Goal: Task Accomplishment & Management: Manage account settings

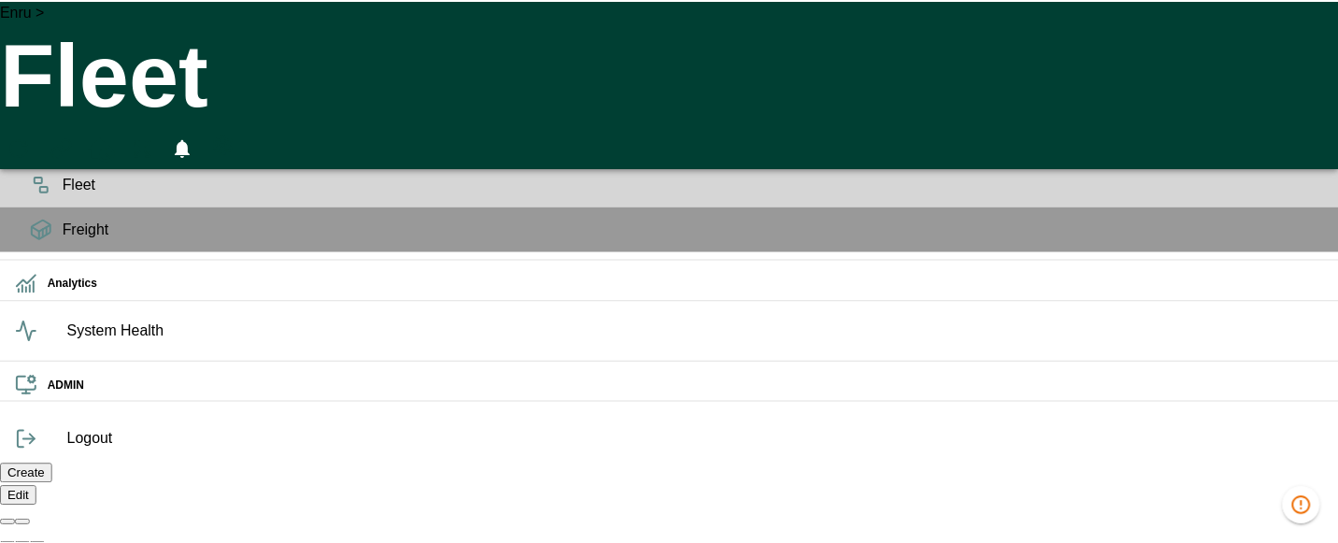
scroll to position [0, 37204]
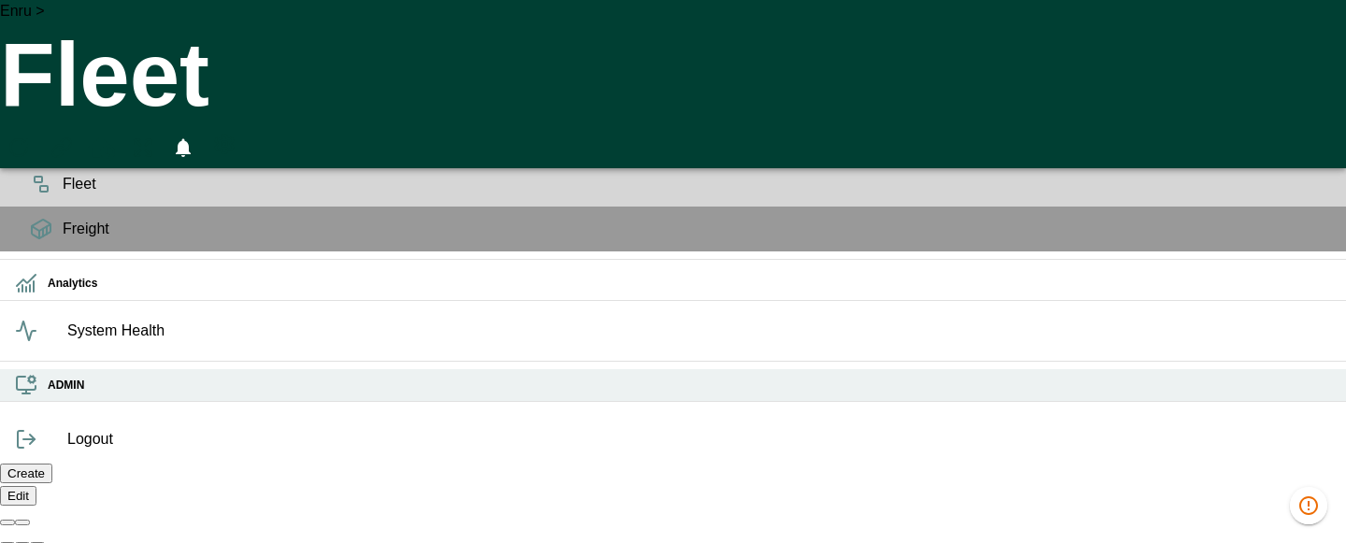
click at [8, 402] on div "ADMIN" at bounding box center [673, 385] width 1346 height 33
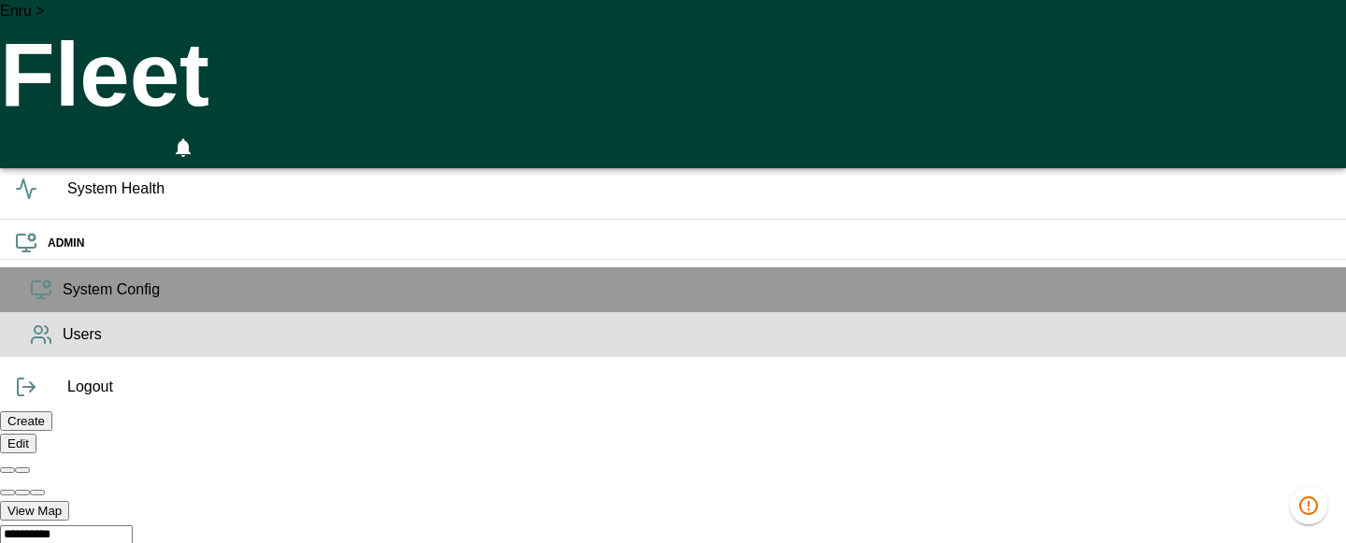
click at [40, 346] on icon at bounding box center [41, 334] width 22 height 22
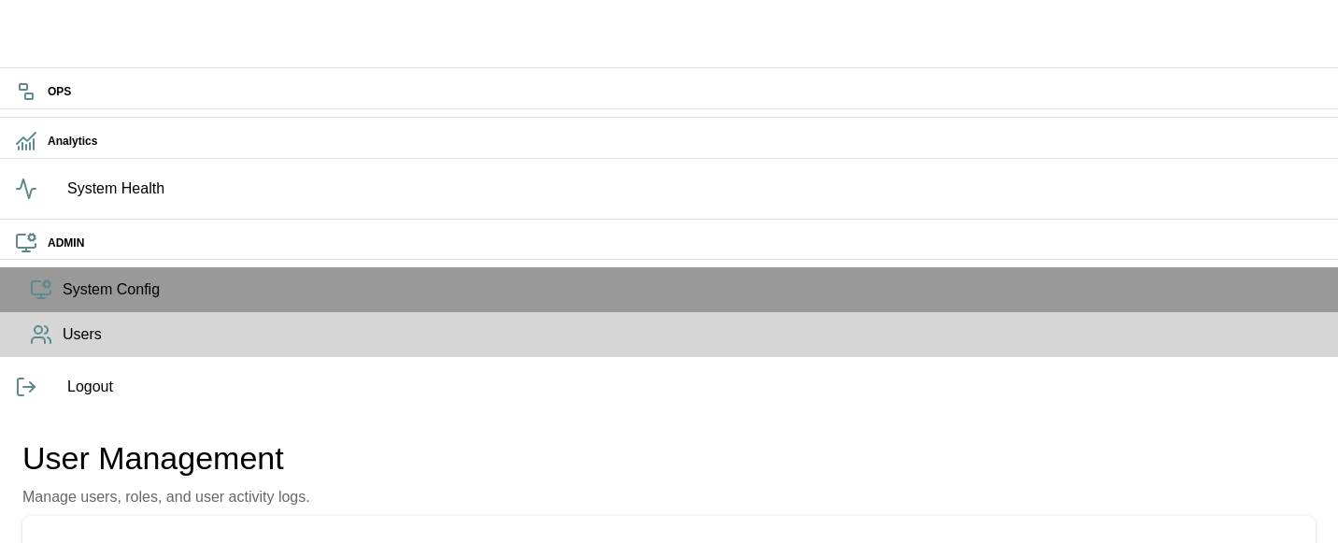
click at [279, 531] on button "Role Permissions" at bounding box center [207, 553] width 158 height 45
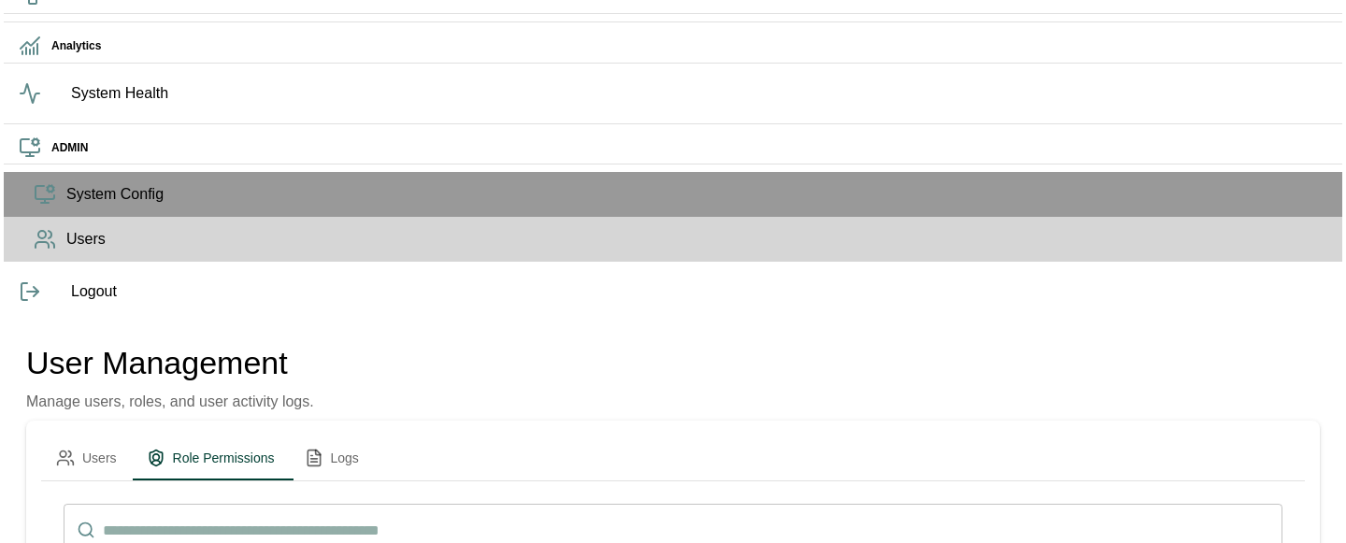
scroll to position [107, 0]
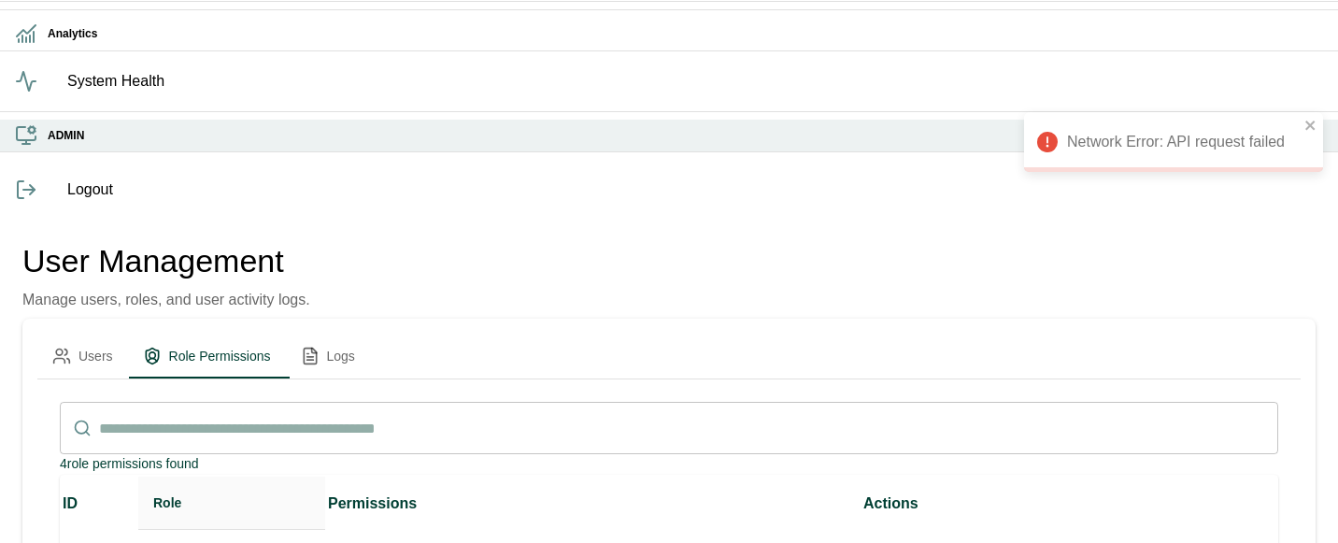
click at [36, 152] on div "ADMIN" at bounding box center [669, 136] width 1338 height 33
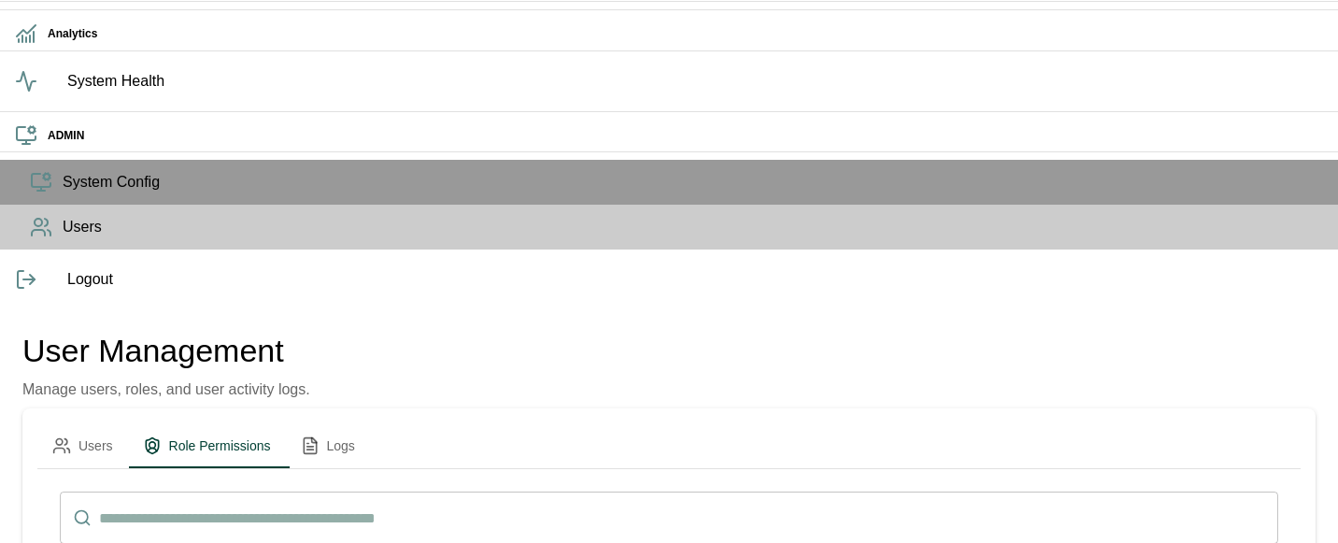
click at [30, 238] on icon at bounding box center [41, 227] width 22 height 22
